Goal: Obtain resource: Download file/media

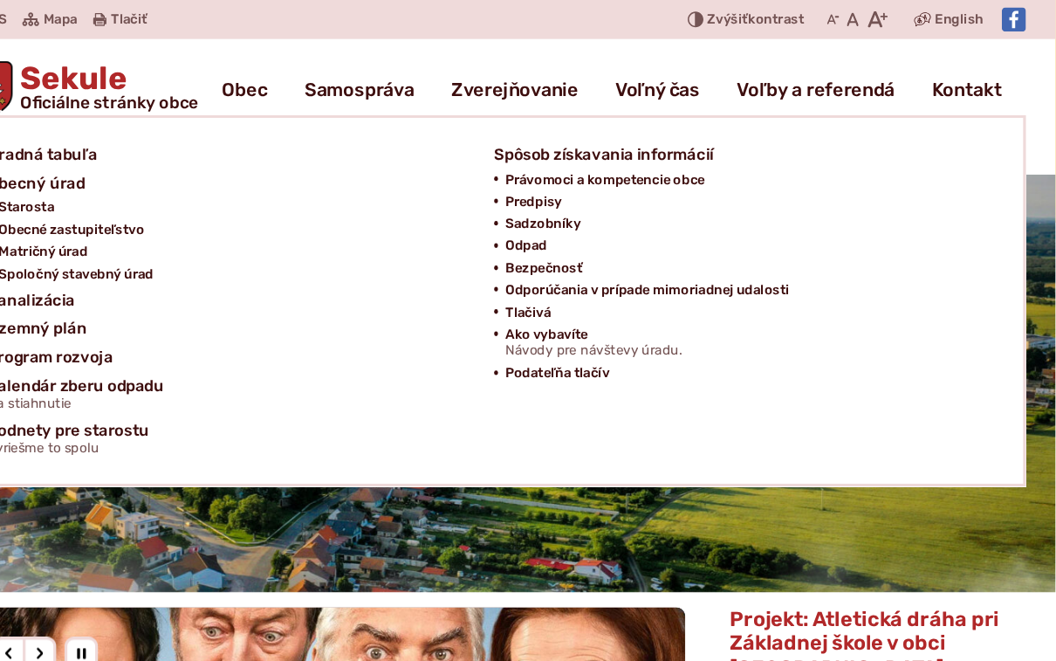
click at [859, 350] on link "Podateľňa tlačív" at bounding box center [760, 350] width 445 height 21
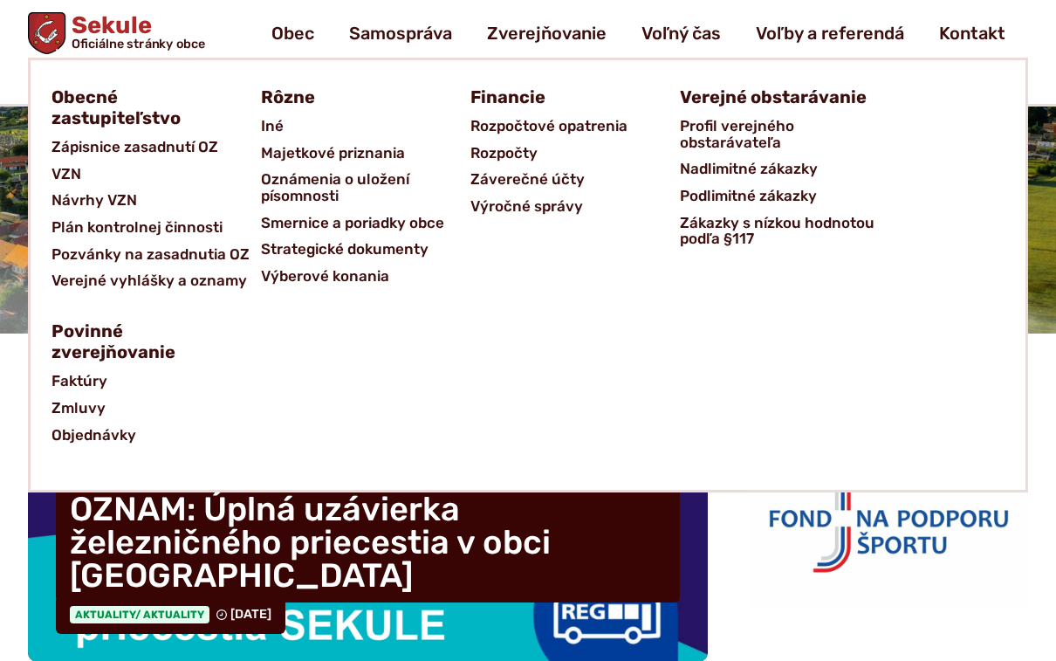
scroll to position [206, 0]
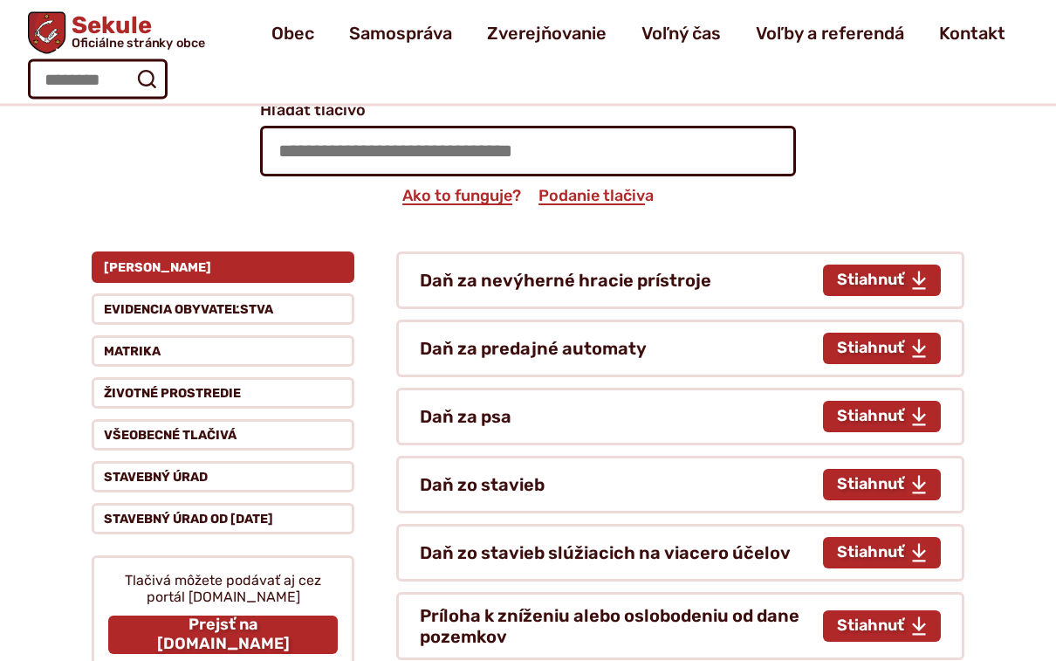
scroll to position [233, 0]
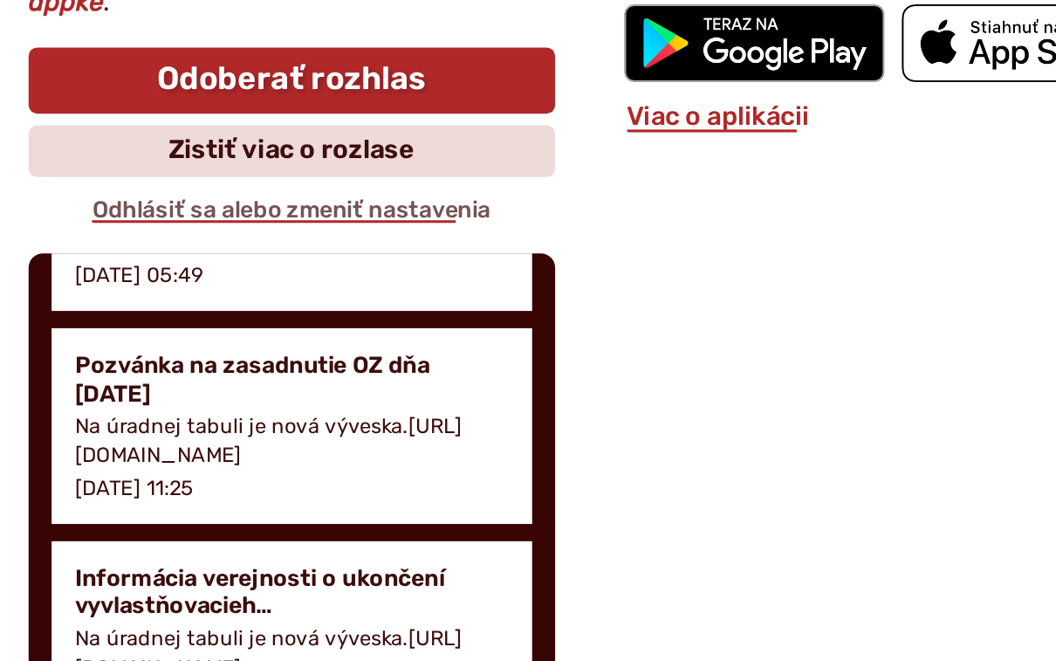
scroll to position [143, 0]
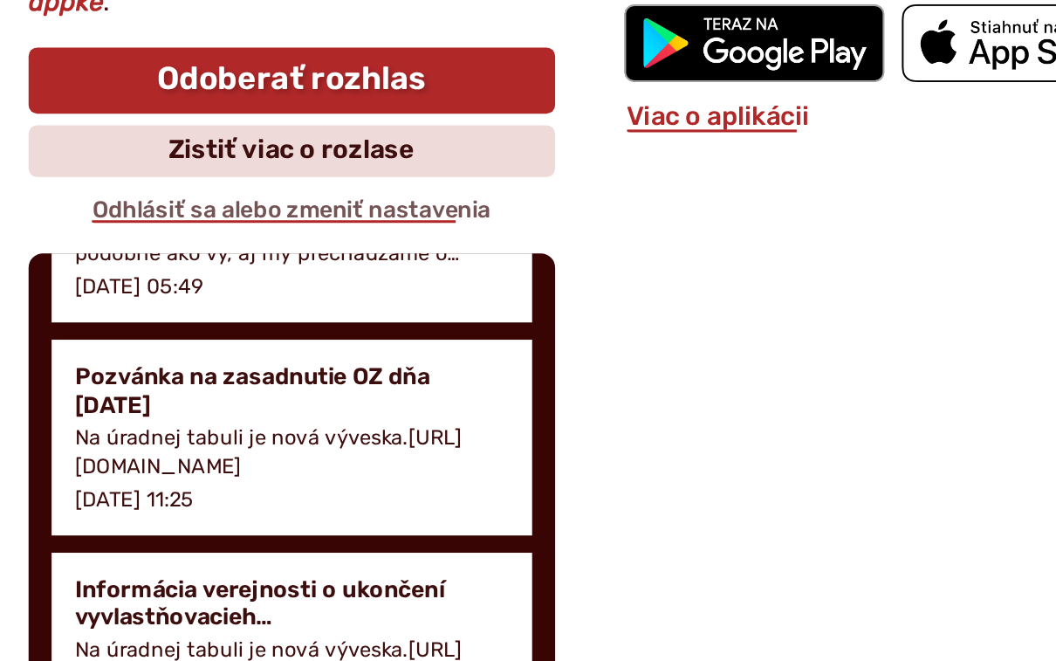
click at [68, 429] on h4 "Pozvánka na zasadnutie OZ dňa [DATE]" at bounding box center [188, 445] width 264 height 33
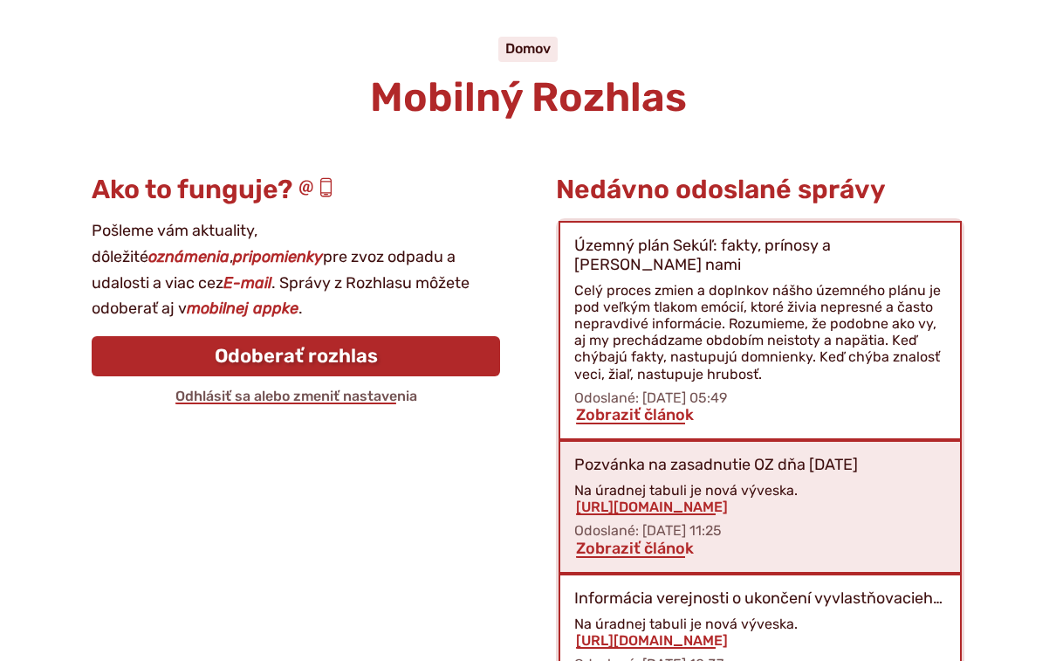
scroll to position [168, 0]
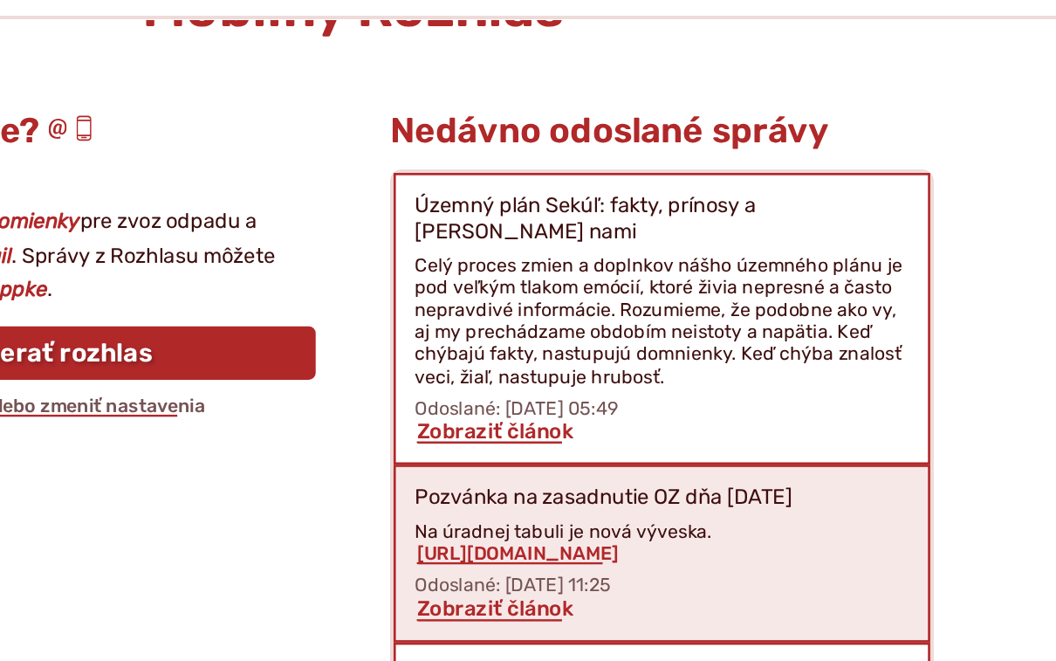
click at [574, 406] on link "Zobraziť článok" at bounding box center [634, 415] width 121 height 19
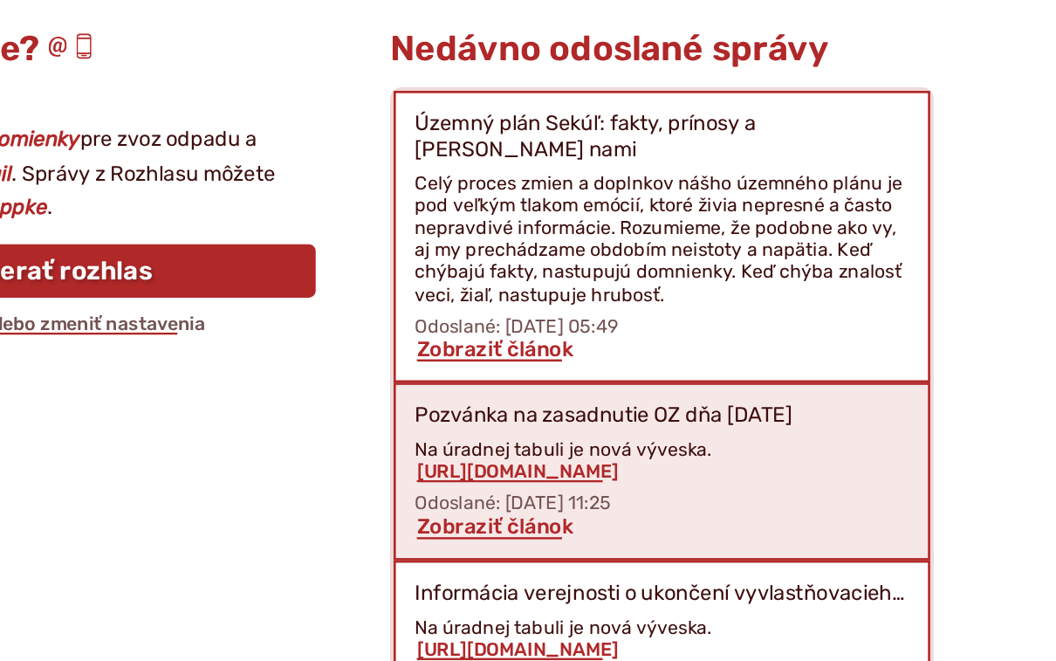
scroll to position [245, 0]
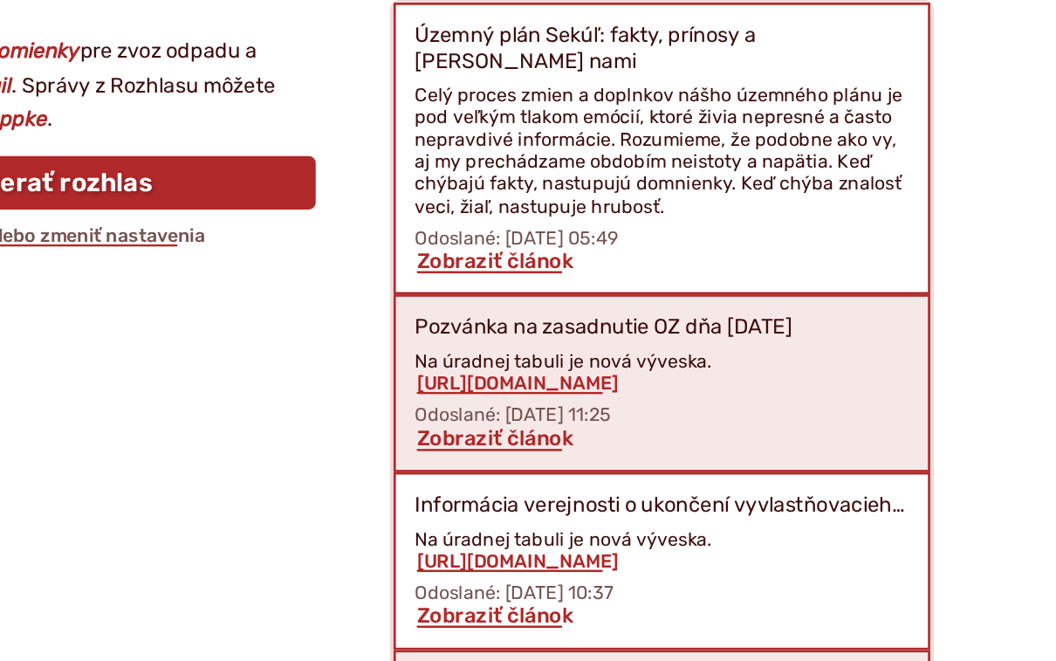
click at [574, 422] on link "https://obecsekule.sk?p=10822" at bounding box center [651, 430] width 155 height 17
click at [574, 462] on link "Zobraziť článok" at bounding box center [634, 471] width 121 height 19
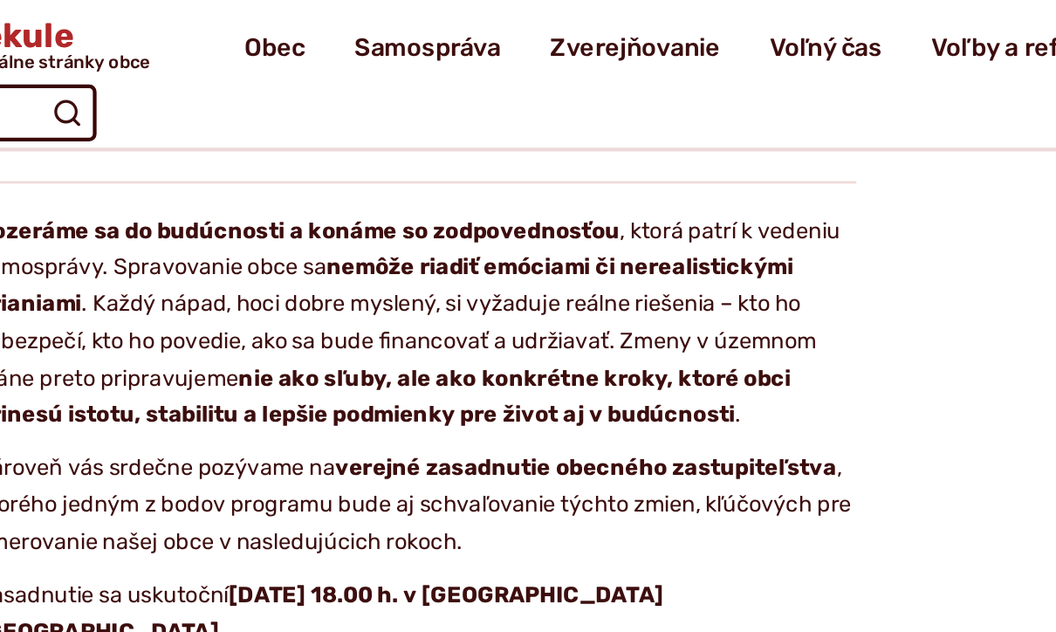
scroll to position [3304, 0]
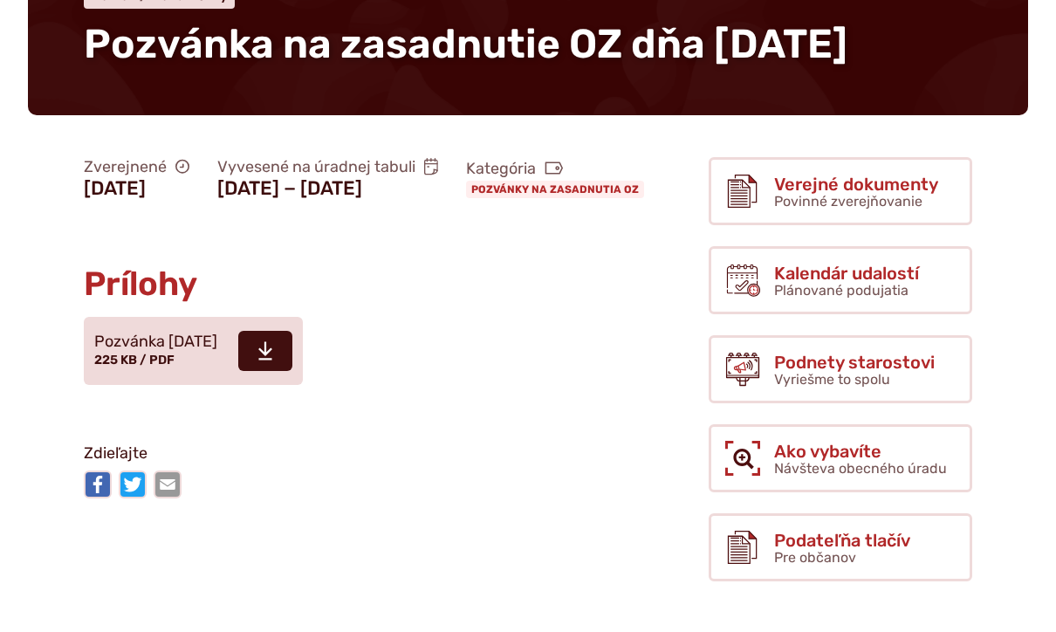
scroll to position [263, 0]
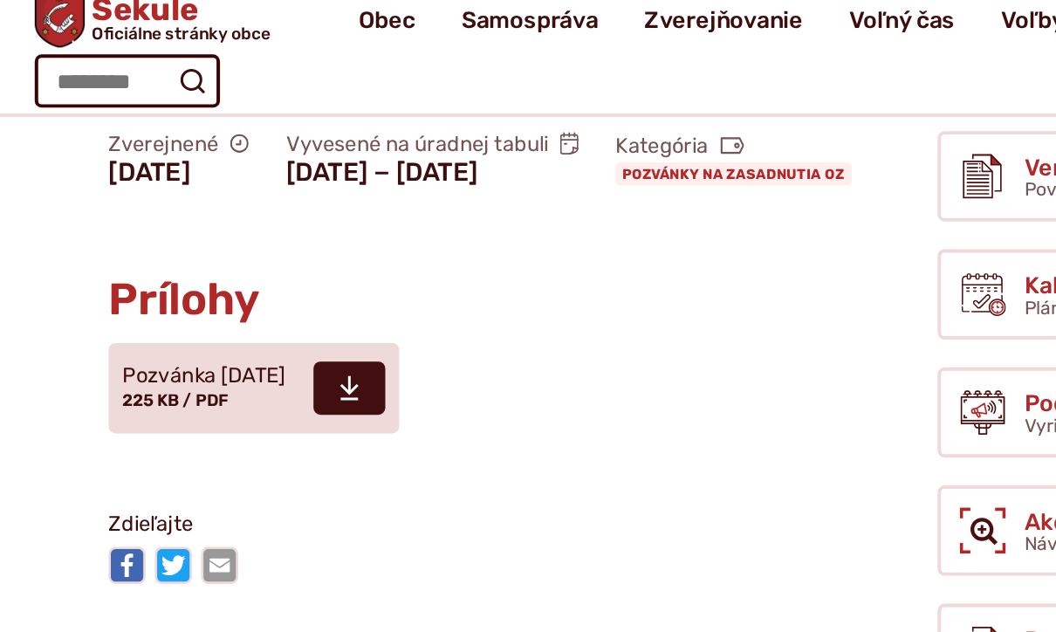
click at [273, 321] on icon at bounding box center [265, 310] width 16 height 21
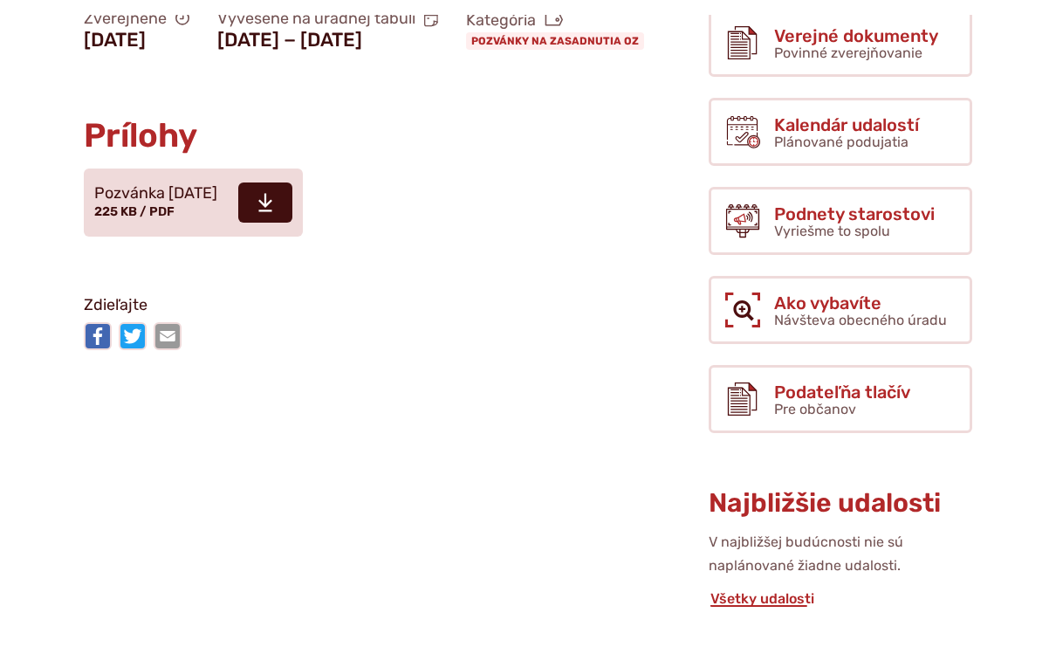
scroll to position [414, 0]
